Goal: Information Seeking & Learning: Learn about a topic

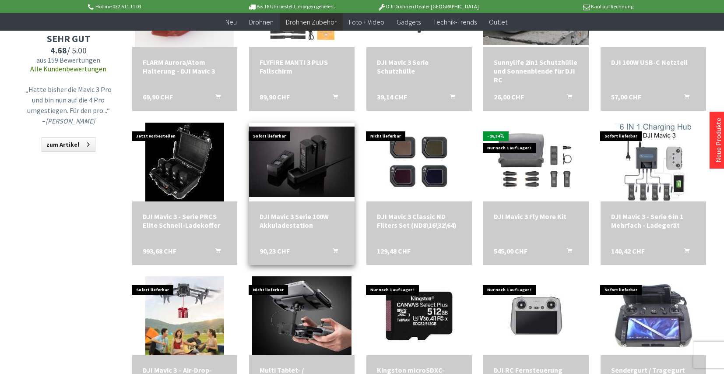
scroll to position [832, 0]
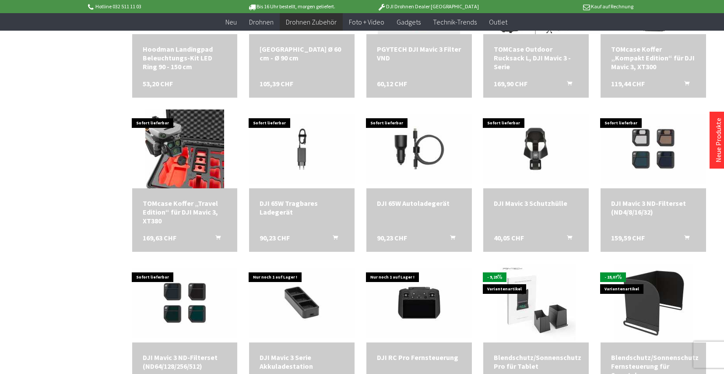
scroll to position [1129, 0]
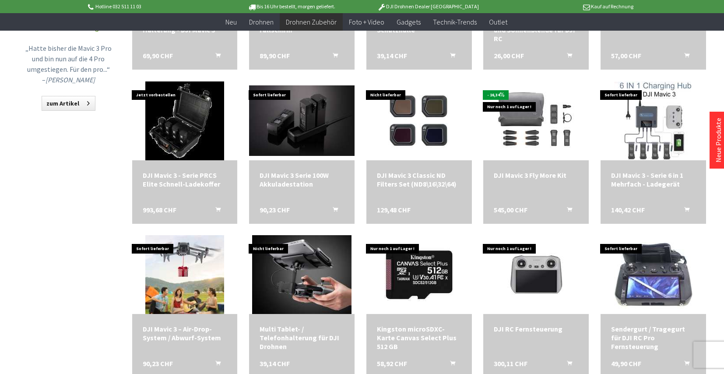
scroll to position [603, 0]
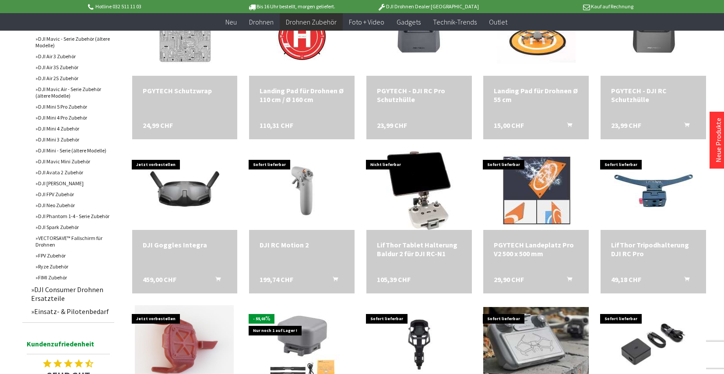
scroll to position [340, 0]
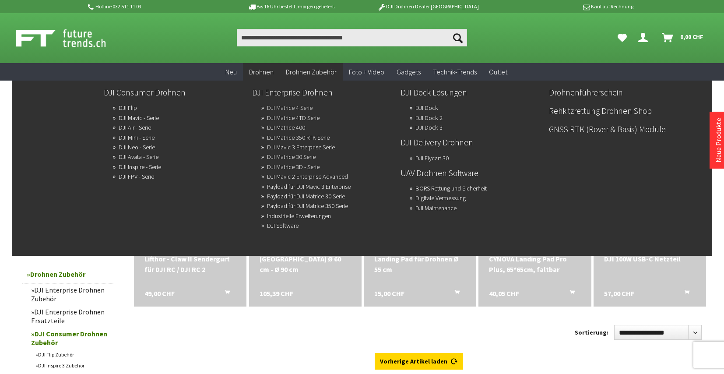
click at [268, 108] on link "DJI Matrice 4 Serie" at bounding box center [290, 108] width 46 height 12
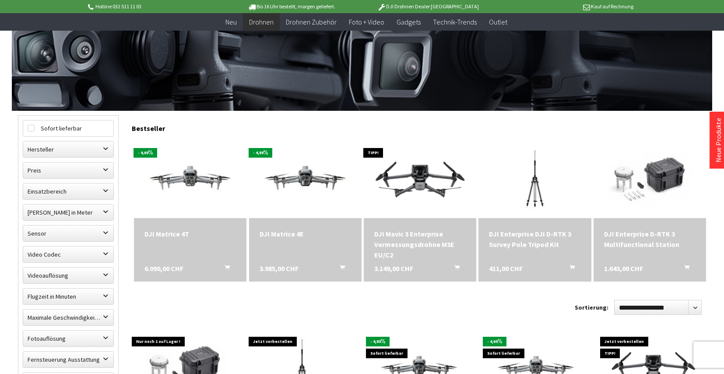
scroll to position [131, 0]
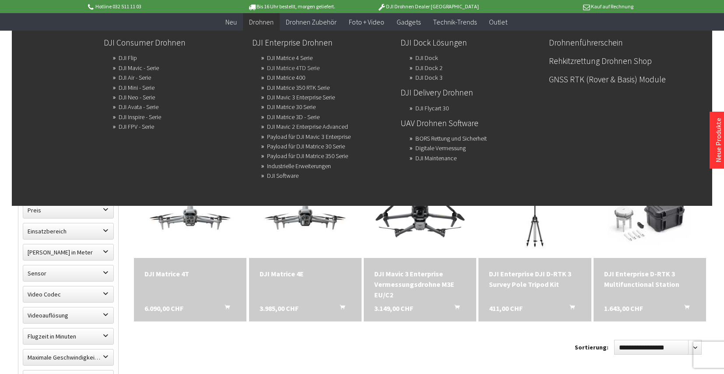
click at [275, 70] on link "DJI Matrice 4TD Serie" at bounding box center [293, 68] width 53 height 12
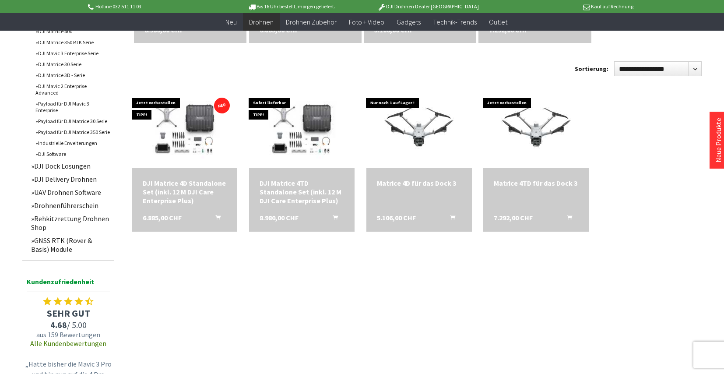
scroll to position [394, 0]
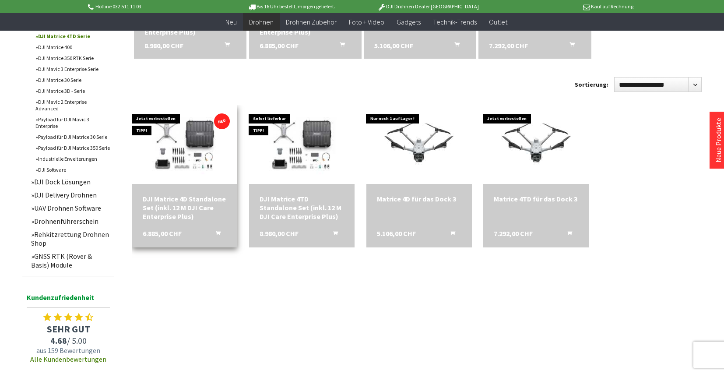
click at [202, 202] on div "DJI Matrice 4D Standalone Set (inkl. 12 M DJI Care Enterprise Plus)" at bounding box center [185, 207] width 85 height 26
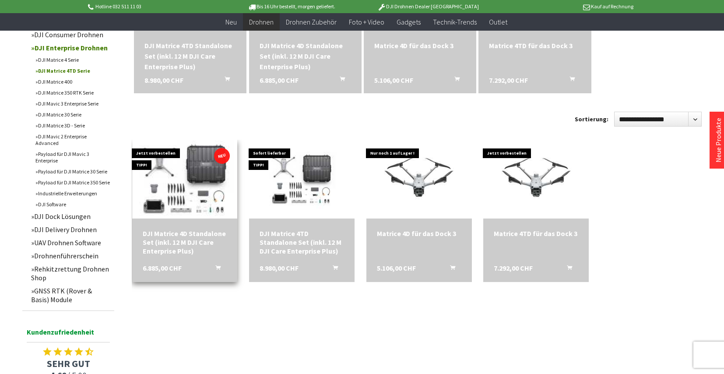
scroll to position [307, 0]
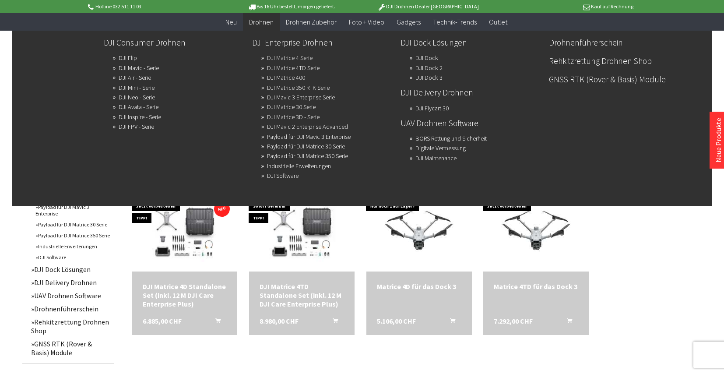
click at [267, 60] on link "DJI Matrice 4 Serie" at bounding box center [290, 58] width 46 height 12
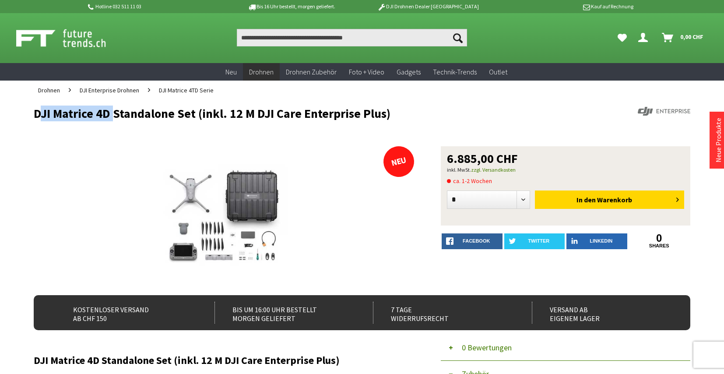
drag, startPoint x: 36, startPoint y: 113, endPoint x: 110, endPoint y: 110, distance: 74.1
click at [110, 110] on h1 "DJI Matrice 4D Standalone Set (inkl. 12 M DJI Care Enterprise Plus)" at bounding box center [297, 113] width 526 height 13
copy h1 "DJI Matrice 4D"
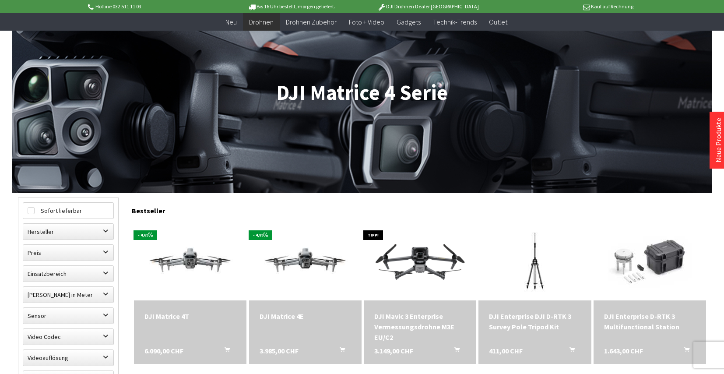
scroll to position [131, 0]
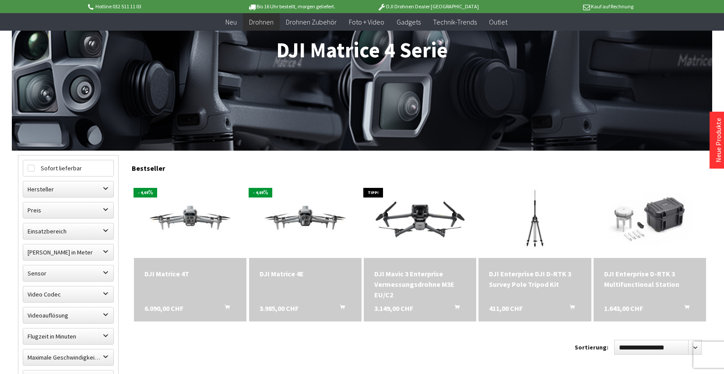
click at [283, 273] on div "DJI Matrice 4E" at bounding box center [306, 273] width 92 height 11
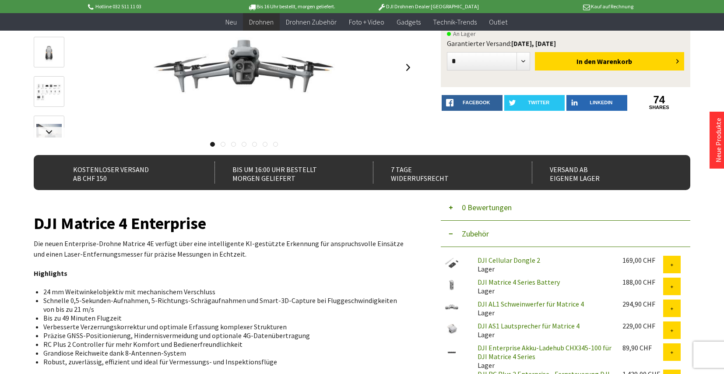
scroll to position [44, 0]
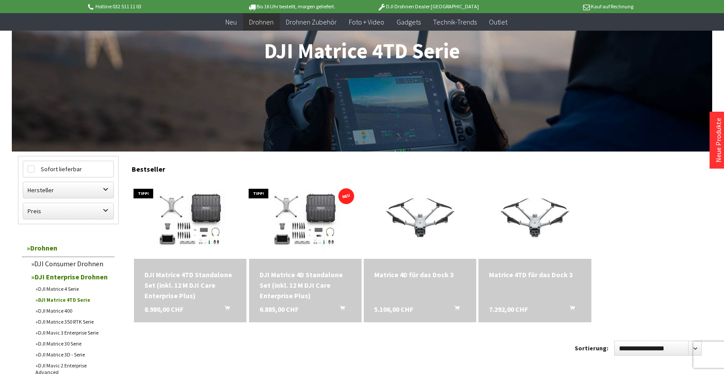
scroll to position [131, 0]
